Goal: Information Seeking & Learning: Learn about a topic

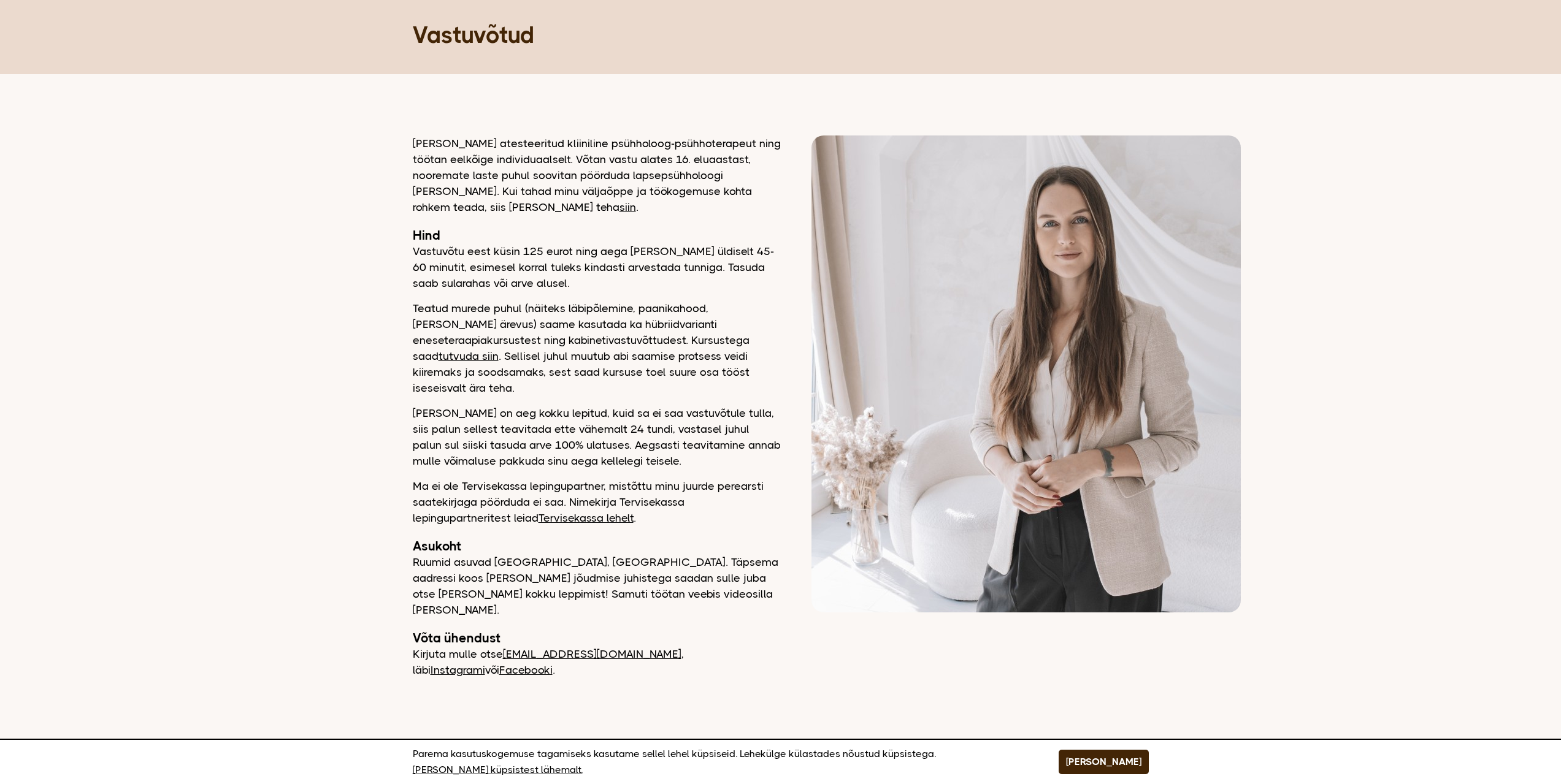
scroll to position [57, 0]
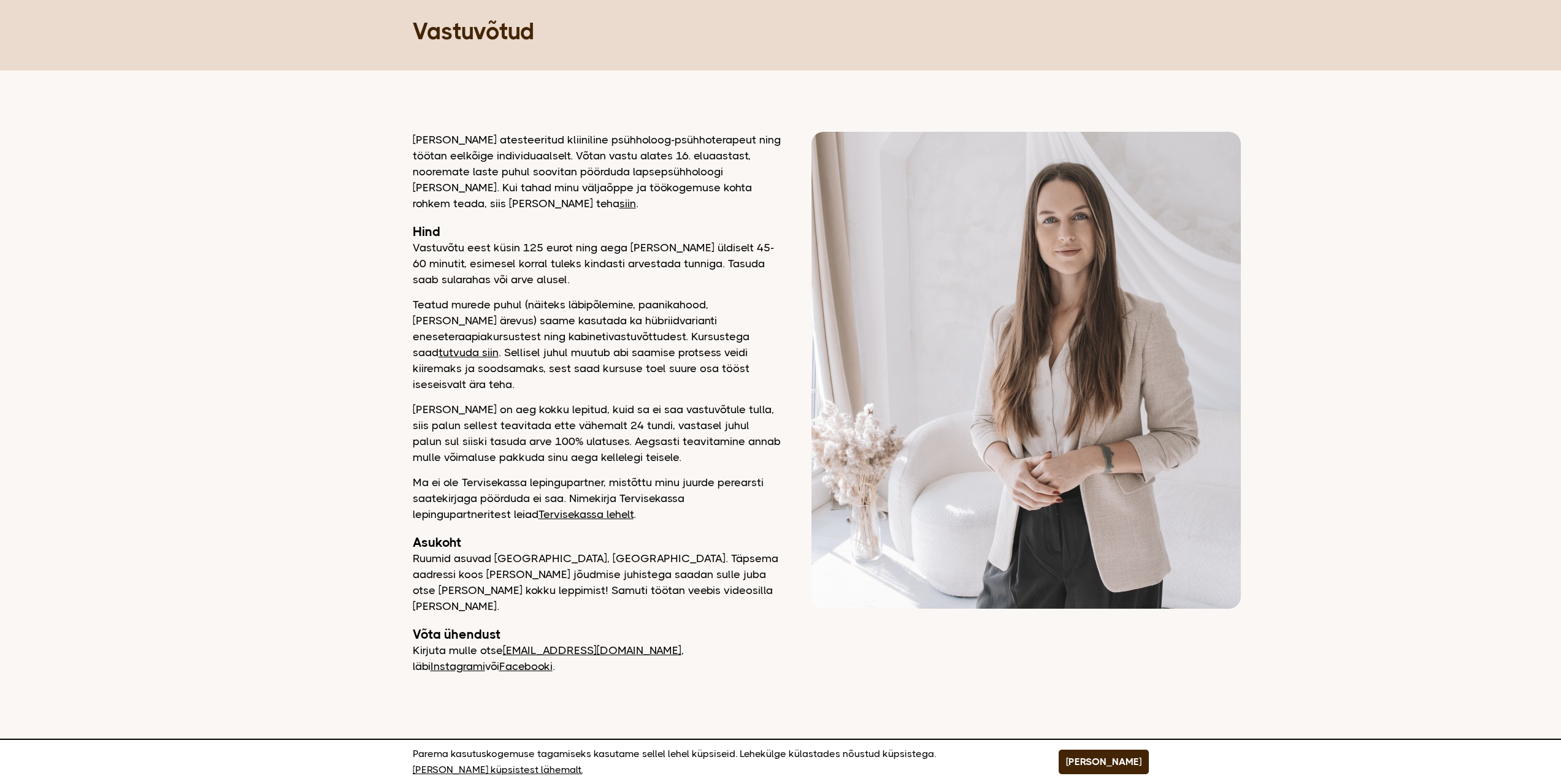
drag, startPoint x: 386, startPoint y: 315, endPoint x: 391, endPoint y: 331, distance: 16.8
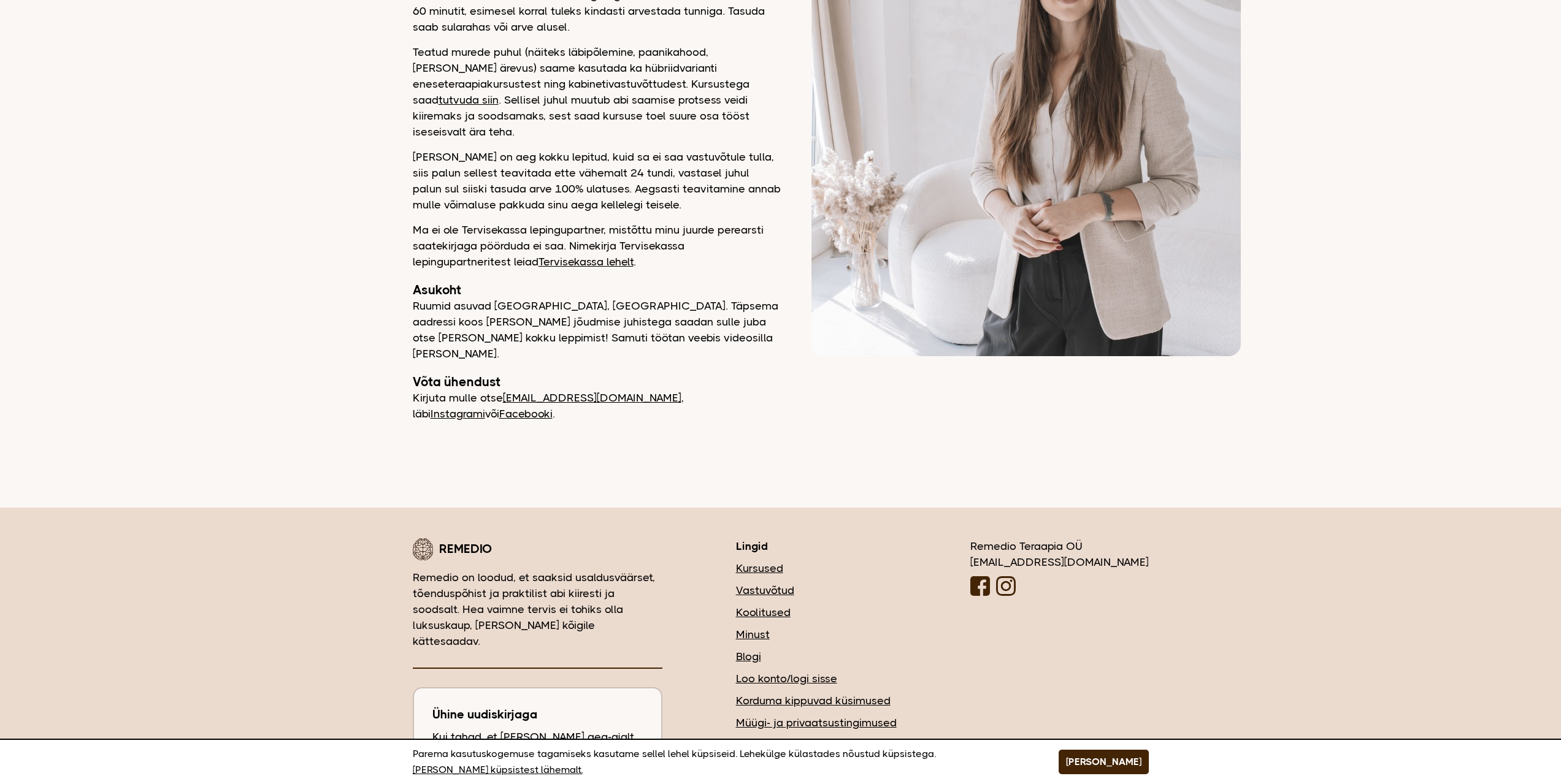
scroll to position [0, 0]
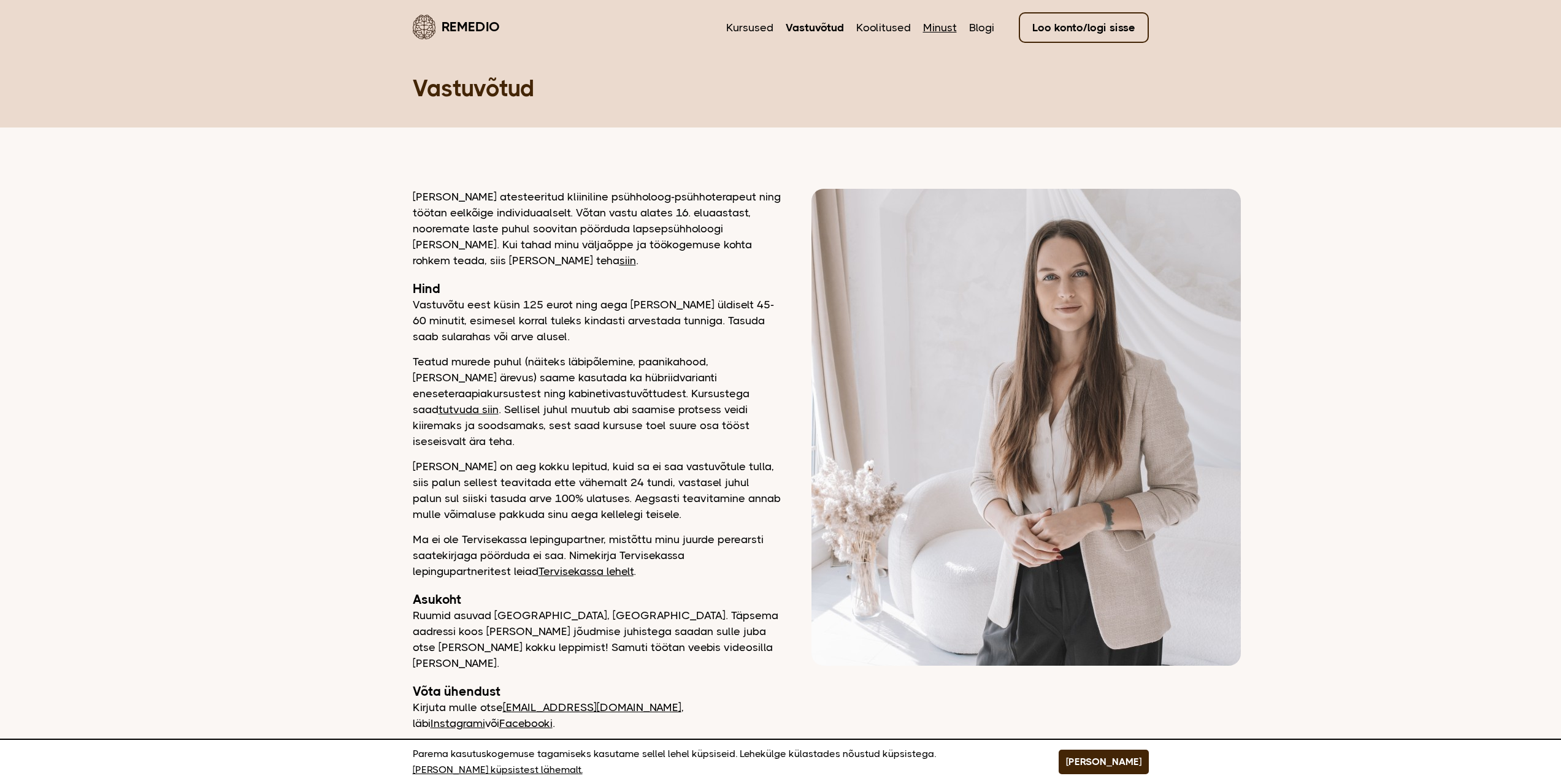
click at [930, 31] on link "Minust" at bounding box center [940, 27] width 33 height 16
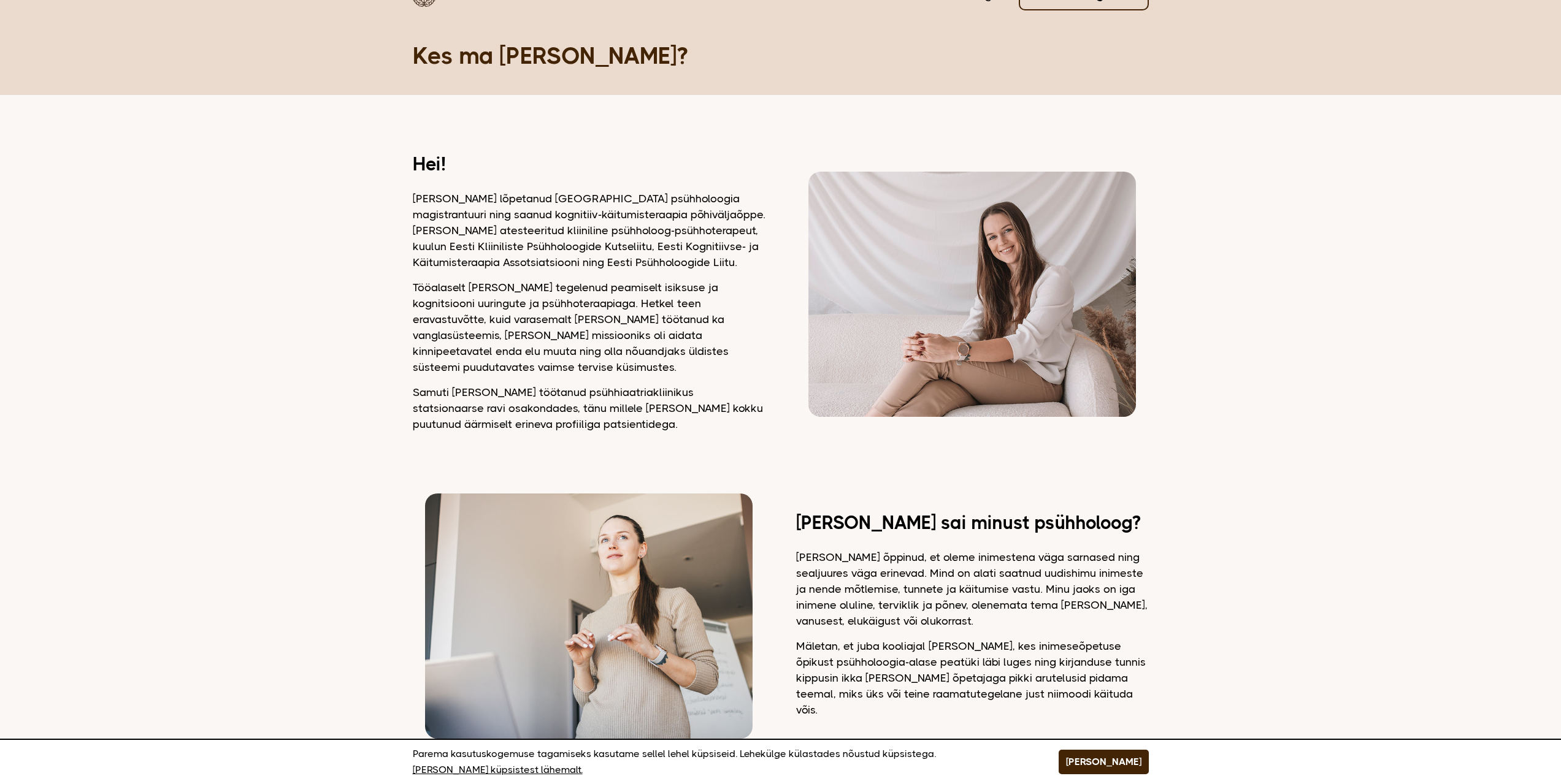
drag, startPoint x: 449, startPoint y: 292, endPoint x: 447, endPoint y: 332, distance: 40.0
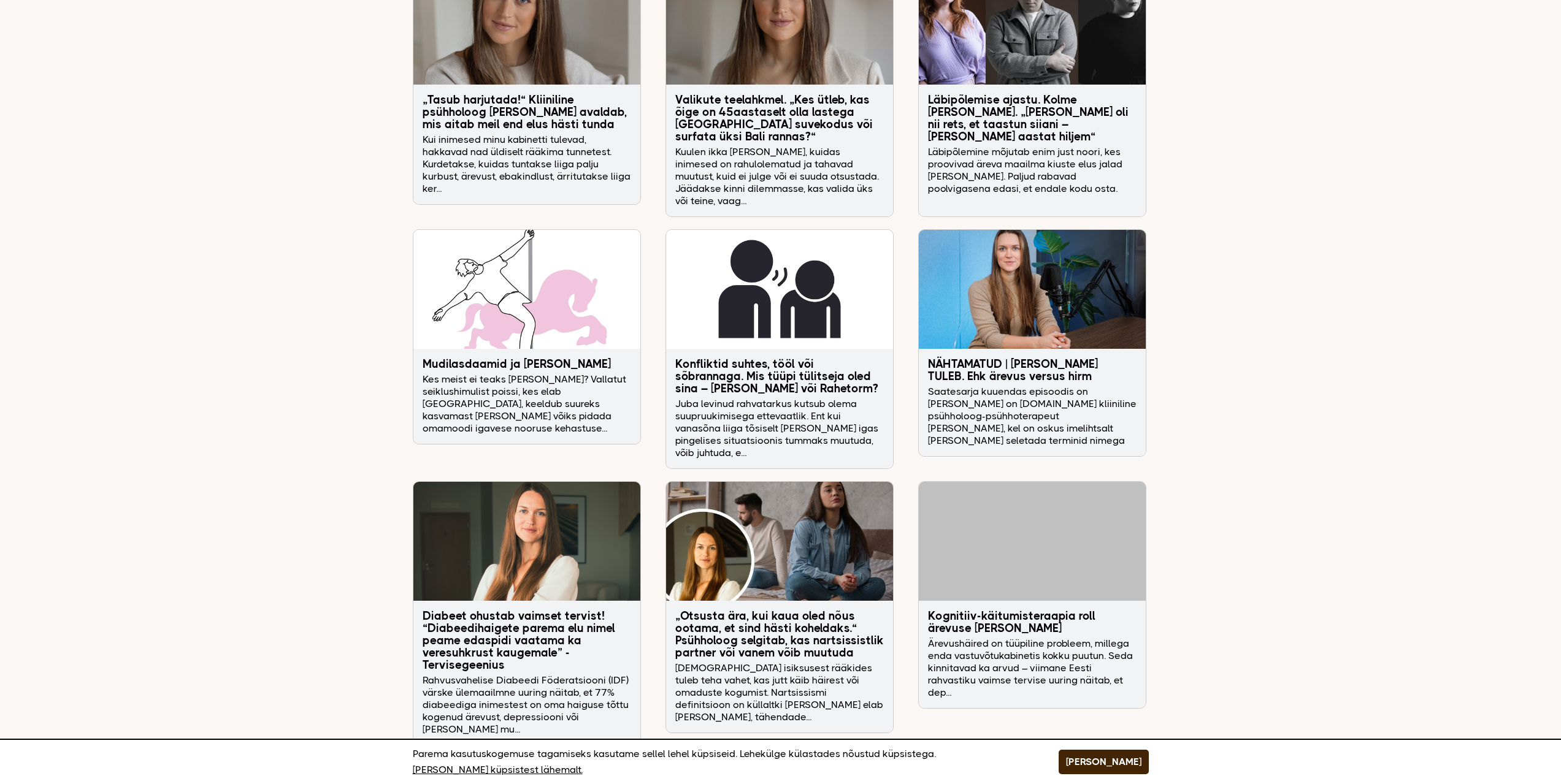
scroll to position [2631, 0]
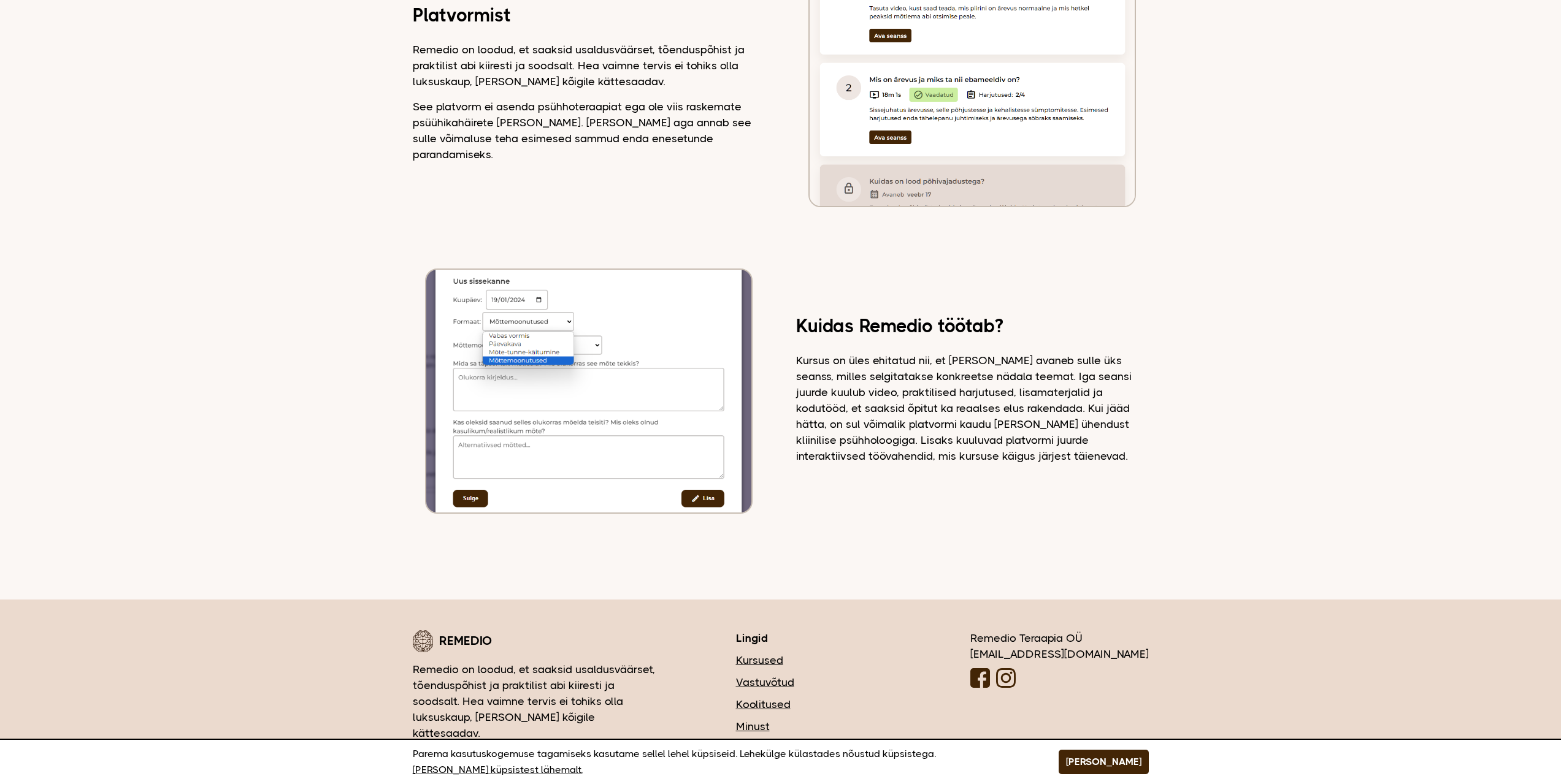
scroll to position [1052, 0]
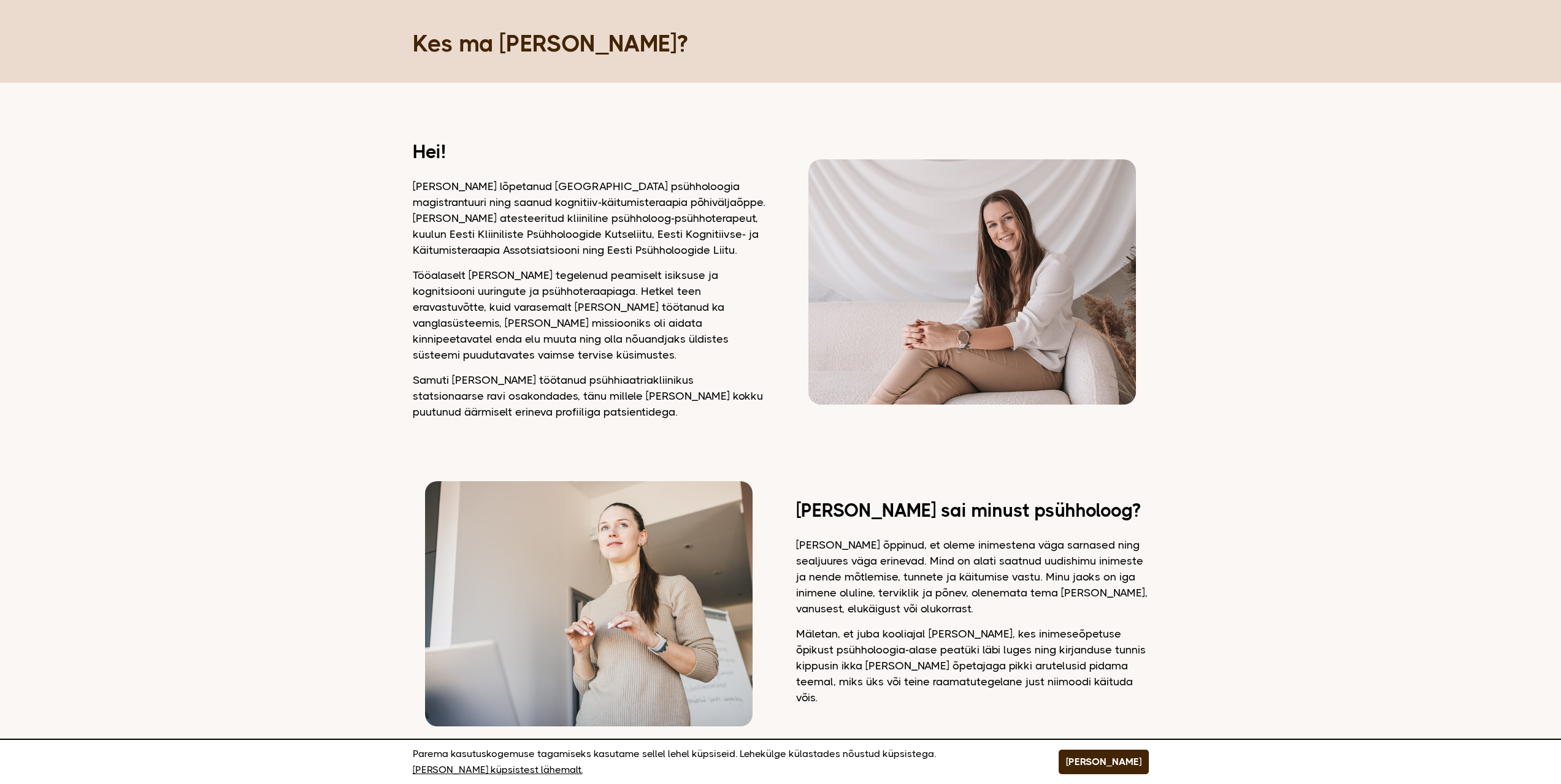
drag, startPoint x: 391, startPoint y: 255, endPoint x: 394, endPoint y: 281, distance: 26.2
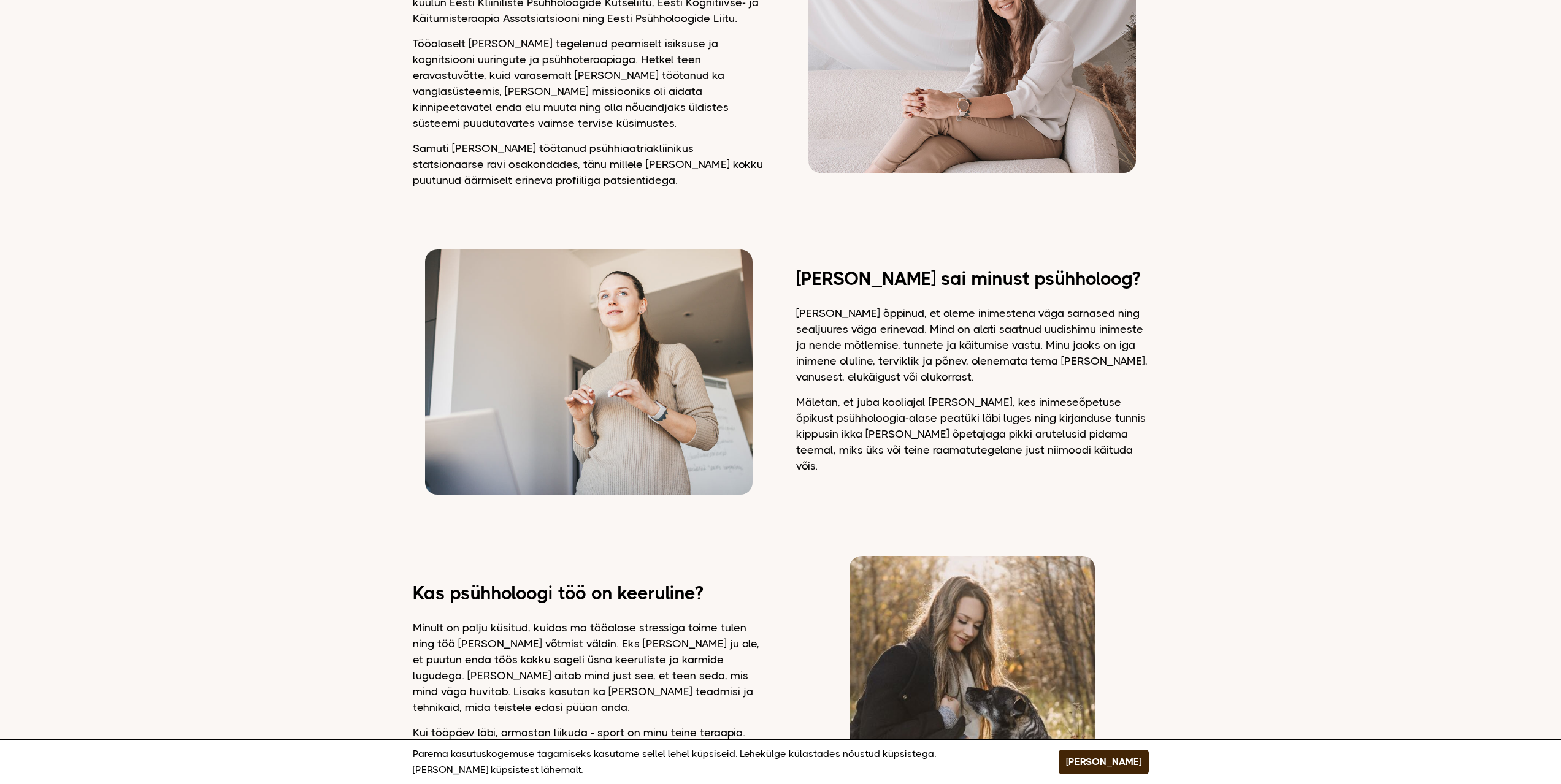
scroll to position [304, 0]
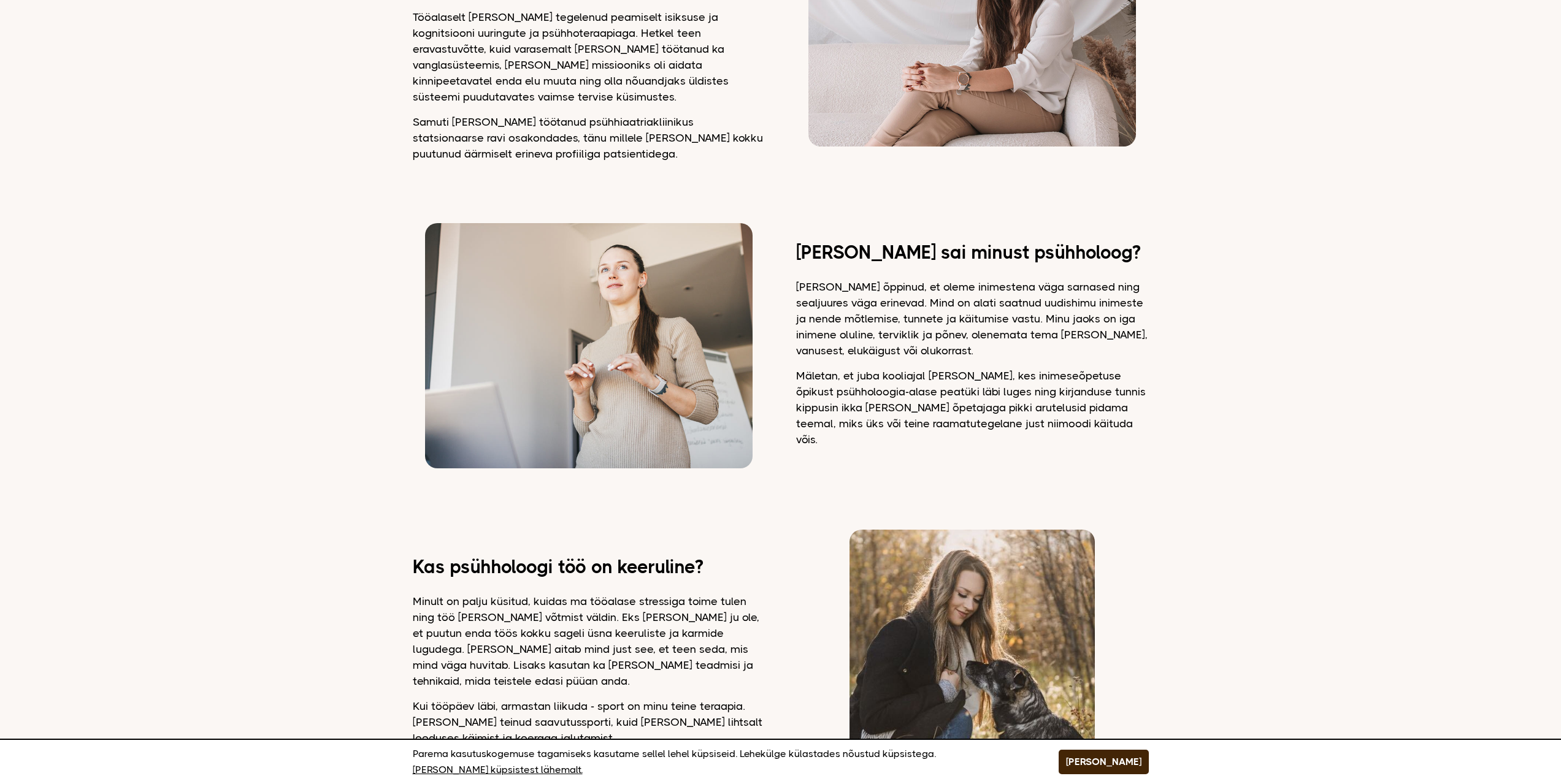
drag, startPoint x: 398, startPoint y: 284, endPoint x: 398, endPoint y: 314, distance: 30.0
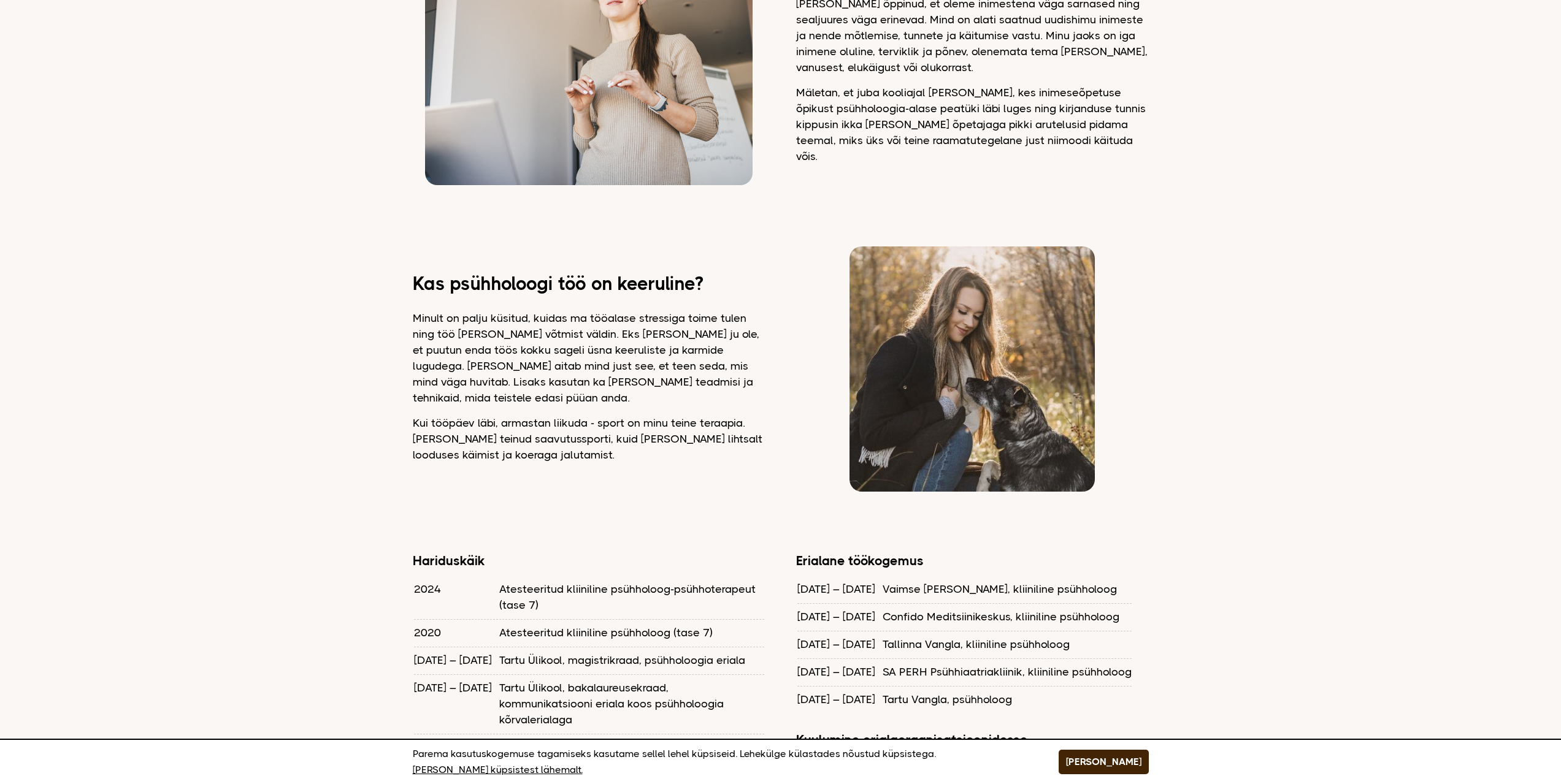
drag, startPoint x: 391, startPoint y: 293, endPoint x: 394, endPoint y: 342, distance: 49.1
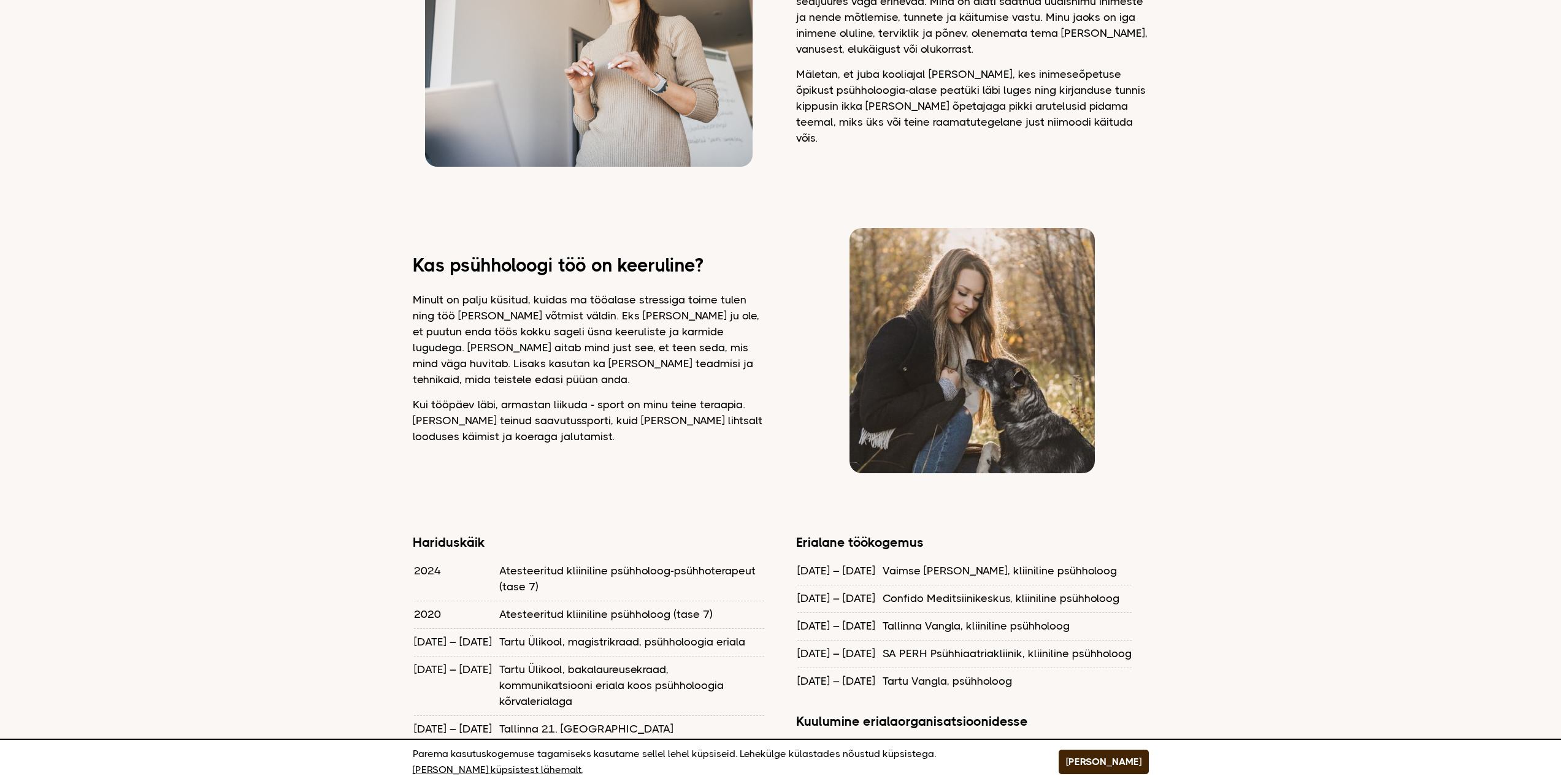
scroll to position [788, 0]
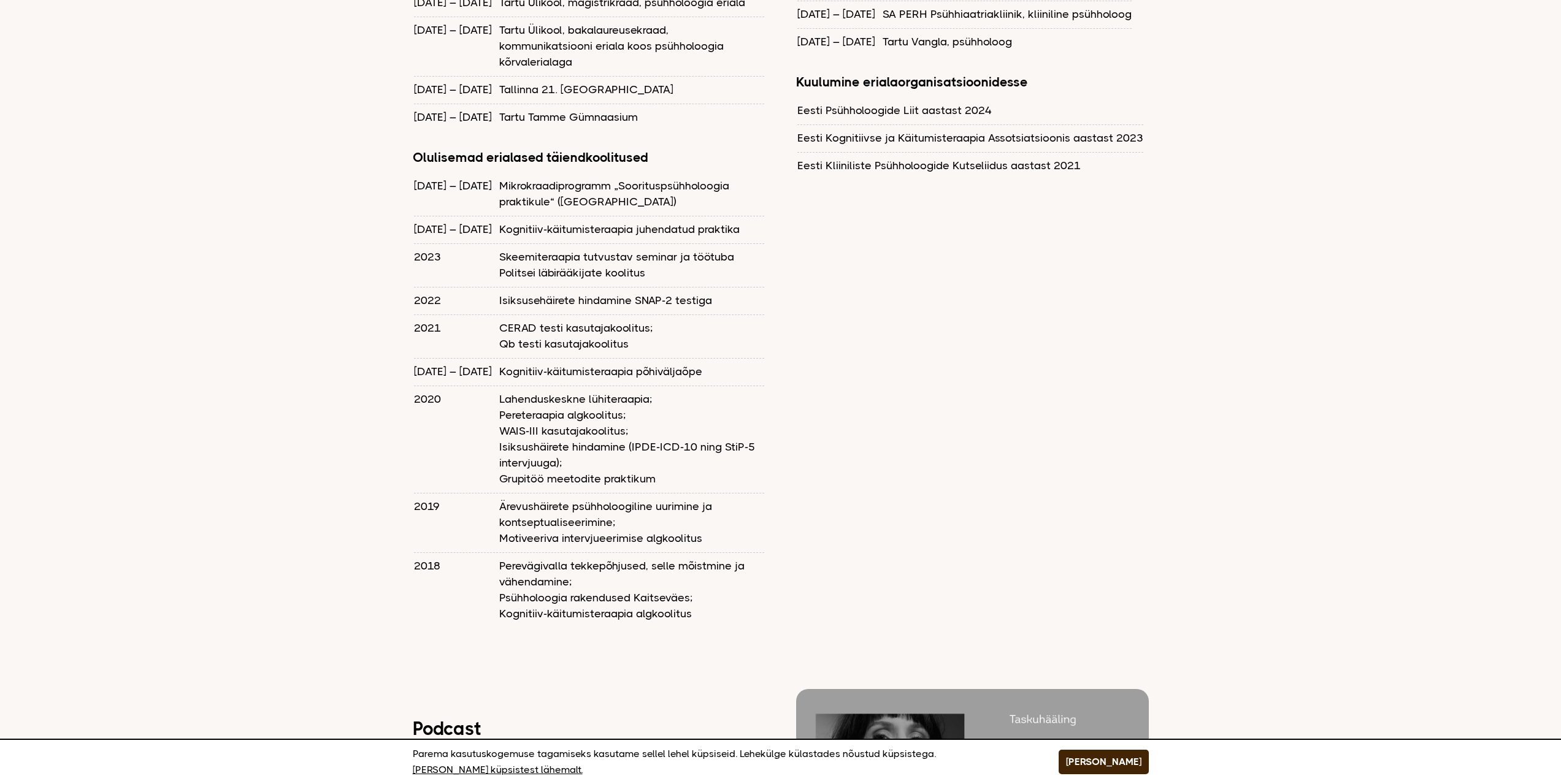
drag, startPoint x: 396, startPoint y: 381, endPoint x: 399, endPoint y: 402, distance: 21.2
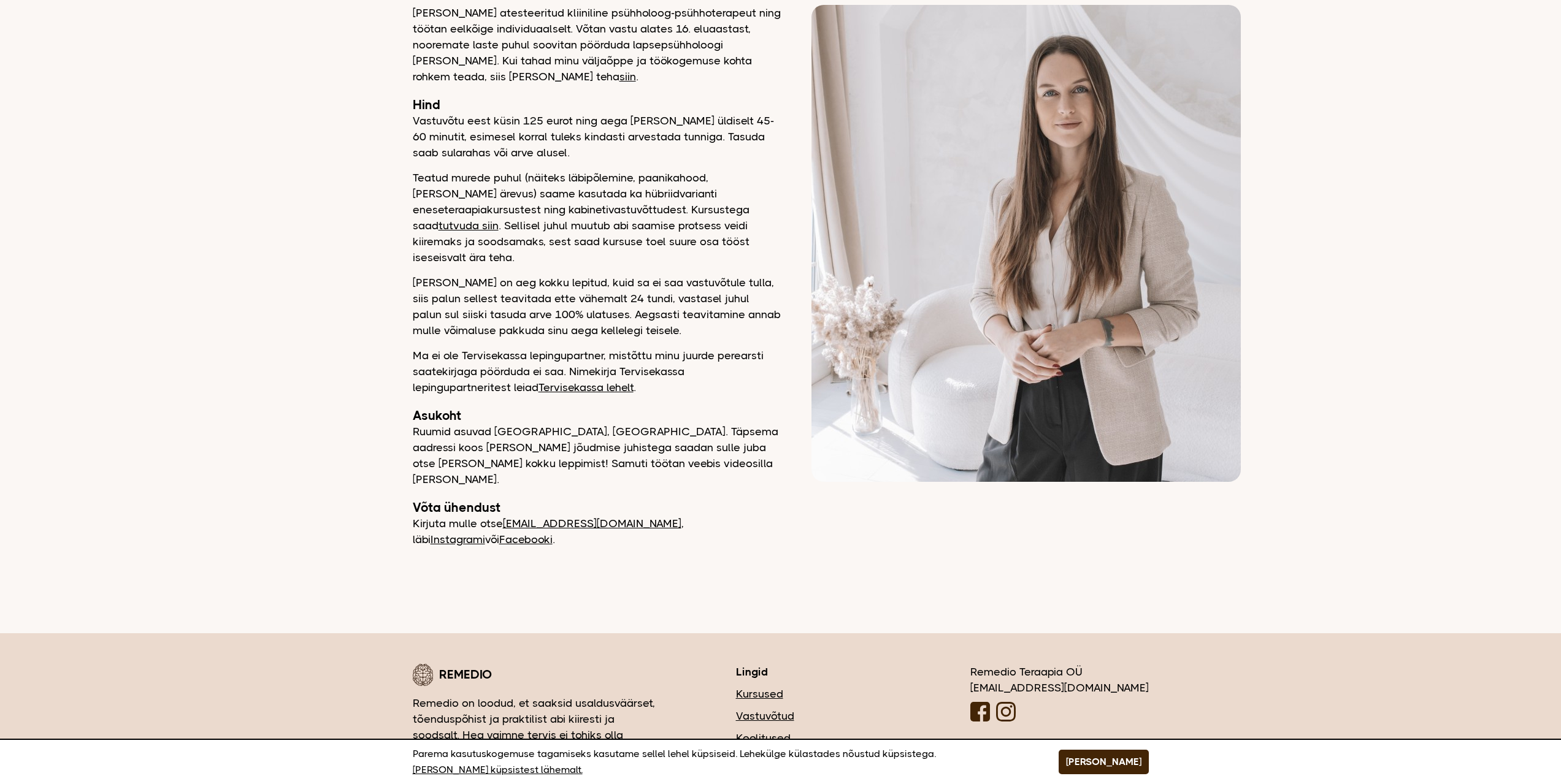
scroll to position [310, 0]
